Goal: Task Accomplishment & Management: Complete application form

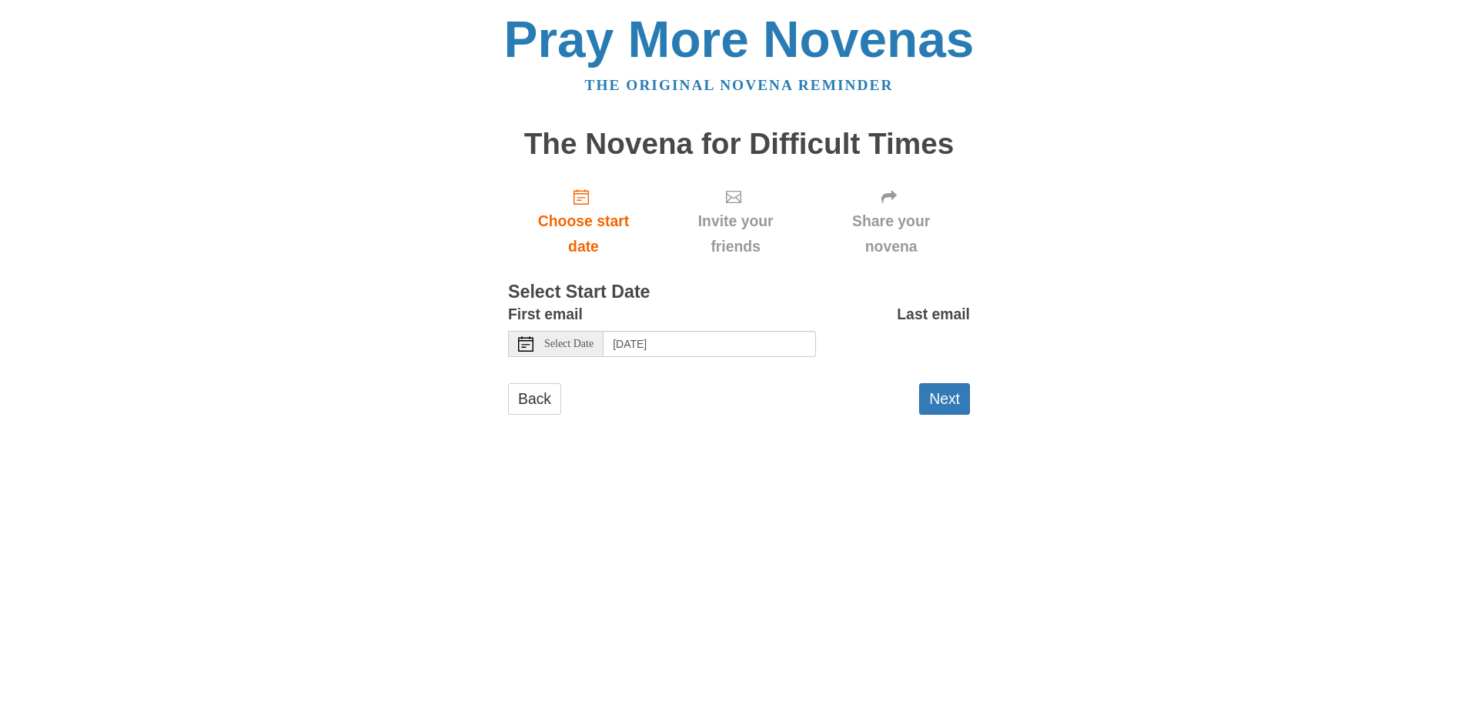
click at [580, 346] on span "Select Date" at bounding box center [568, 344] width 49 height 11
click at [956, 397] on button "Next" at bounding box center [944, 399] width 51 height 32
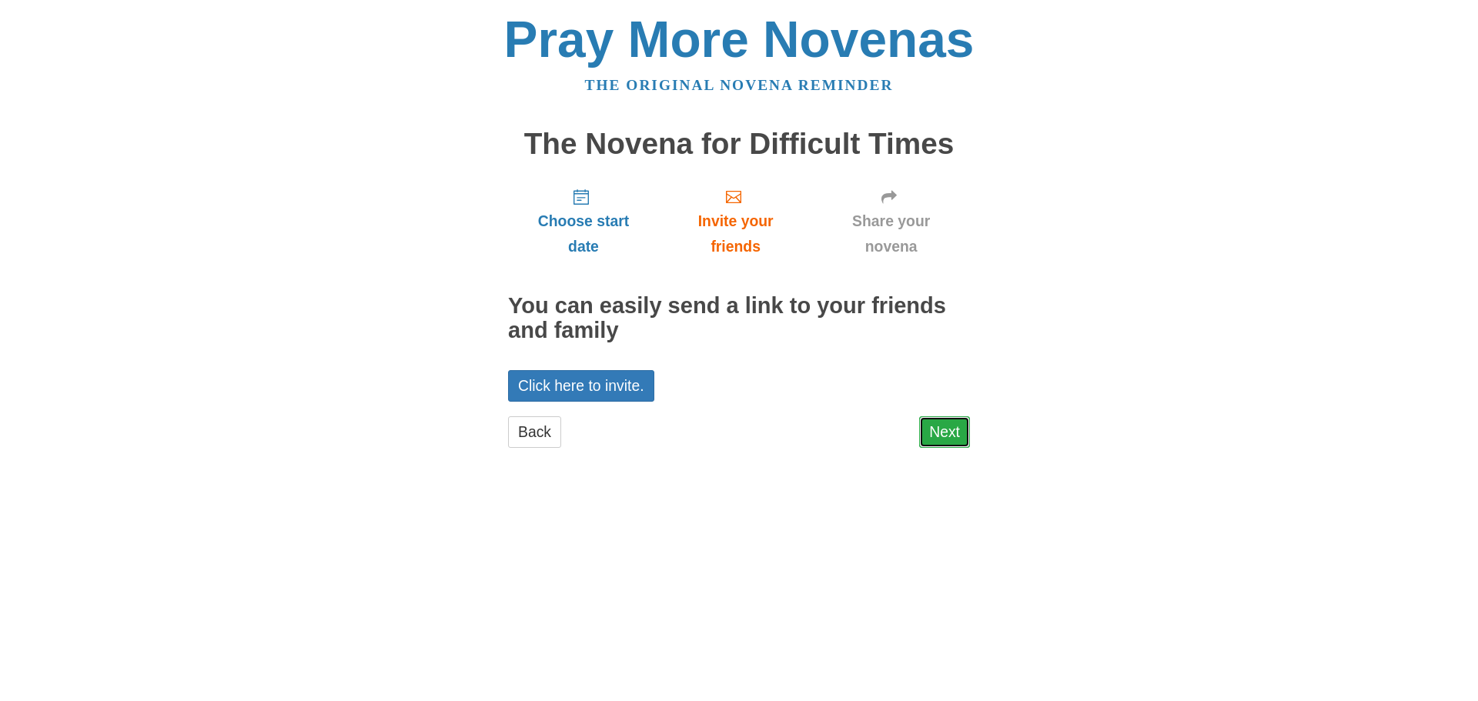
click at [962, 438] on link "Next" at bounding box center [944, 432] width 51 height 32
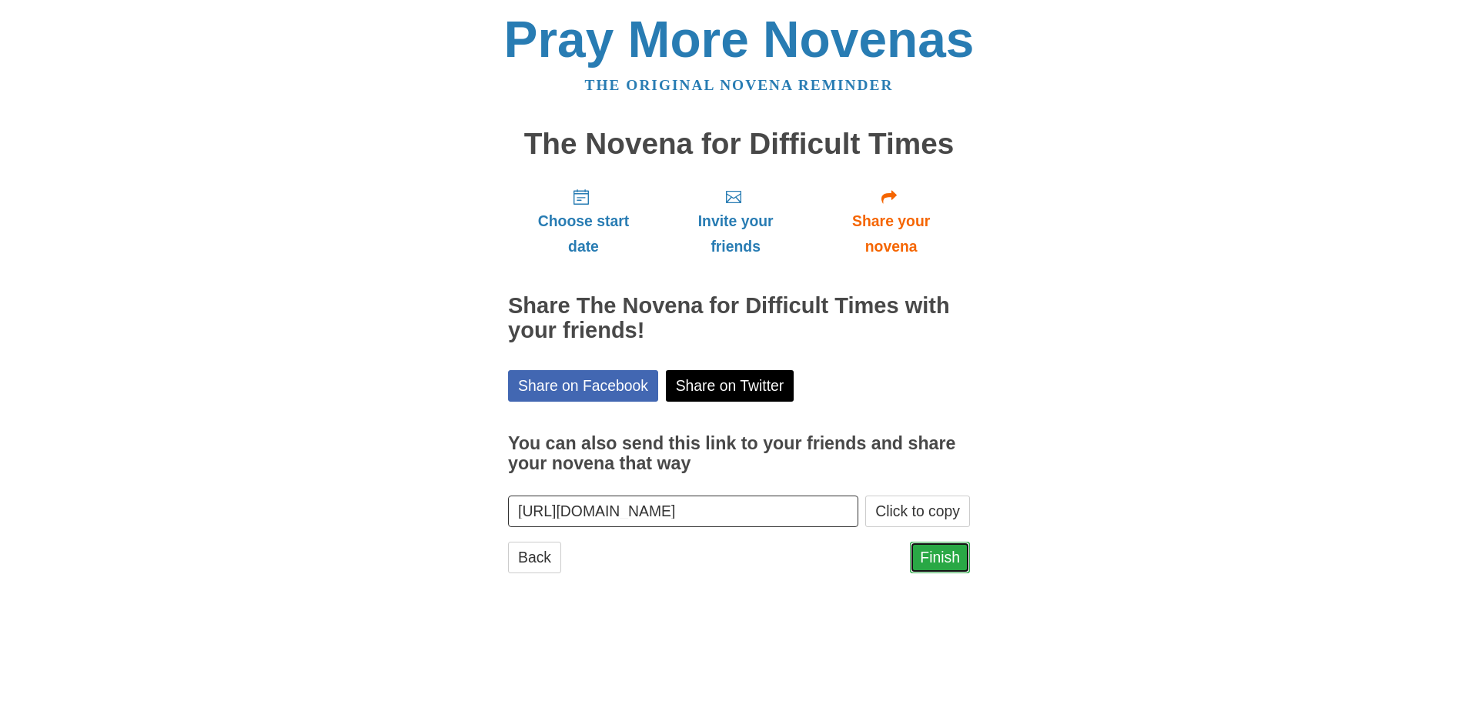
click at [950, 558] on link "Finish" at bounding box center [940, 558] width 60 height 32
